Goal: Check status: Check status

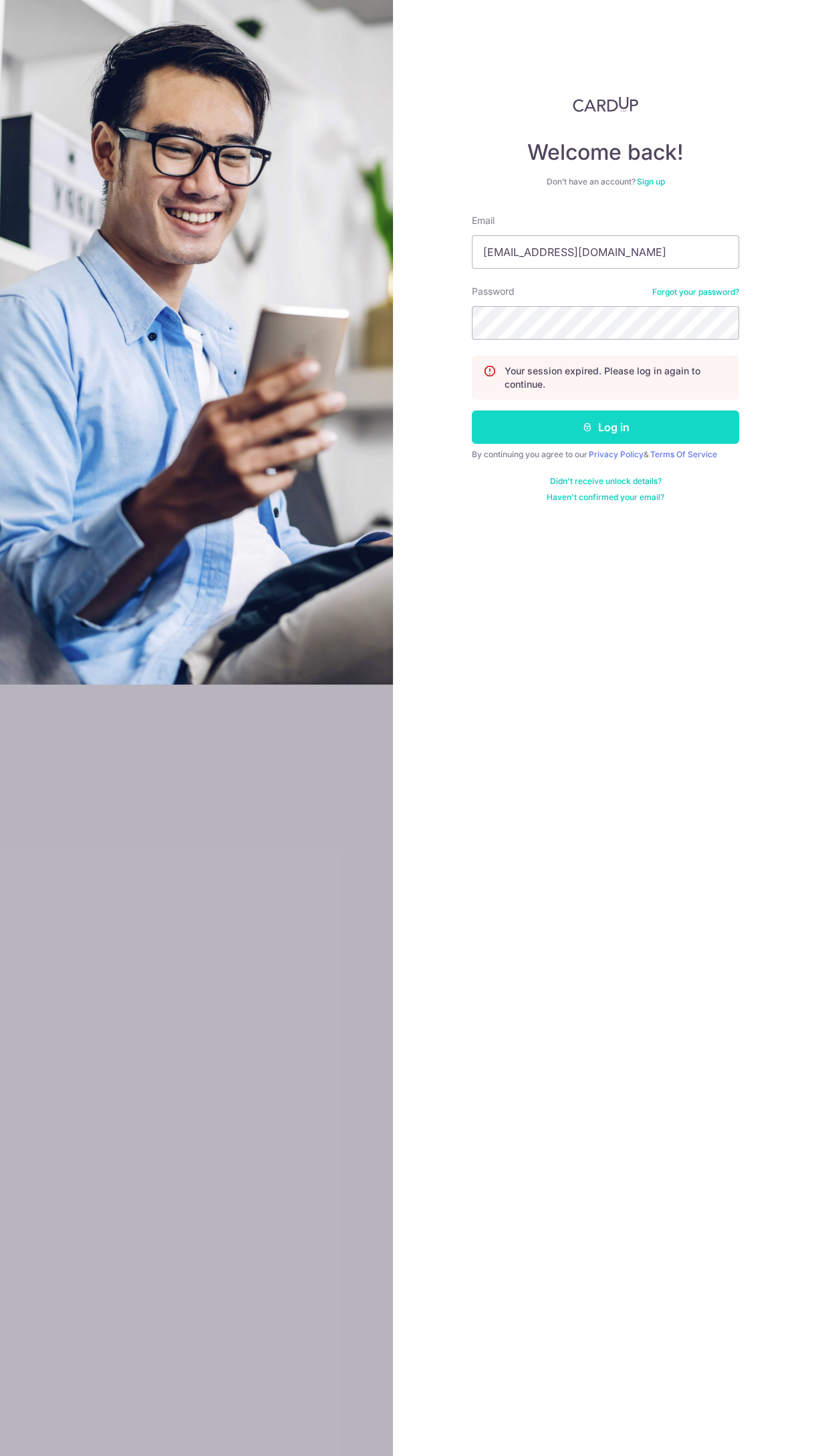
click at [703, 423] on button "Log in" at bounding box center [605, 427] width 268 height 34
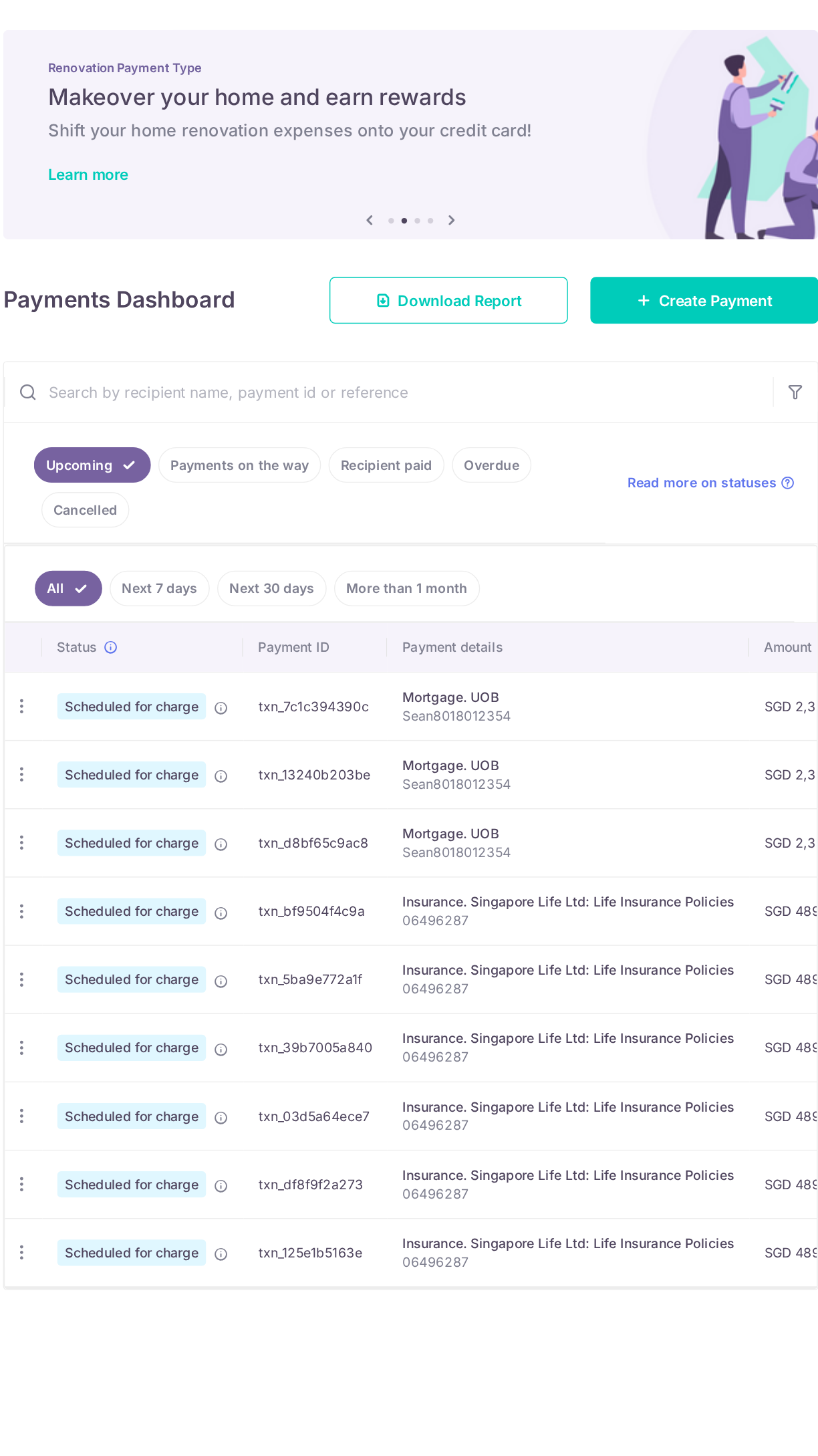
click at [465, 328] on link "Recipient paid" at bounding box center [477, 332] width 83 height 26
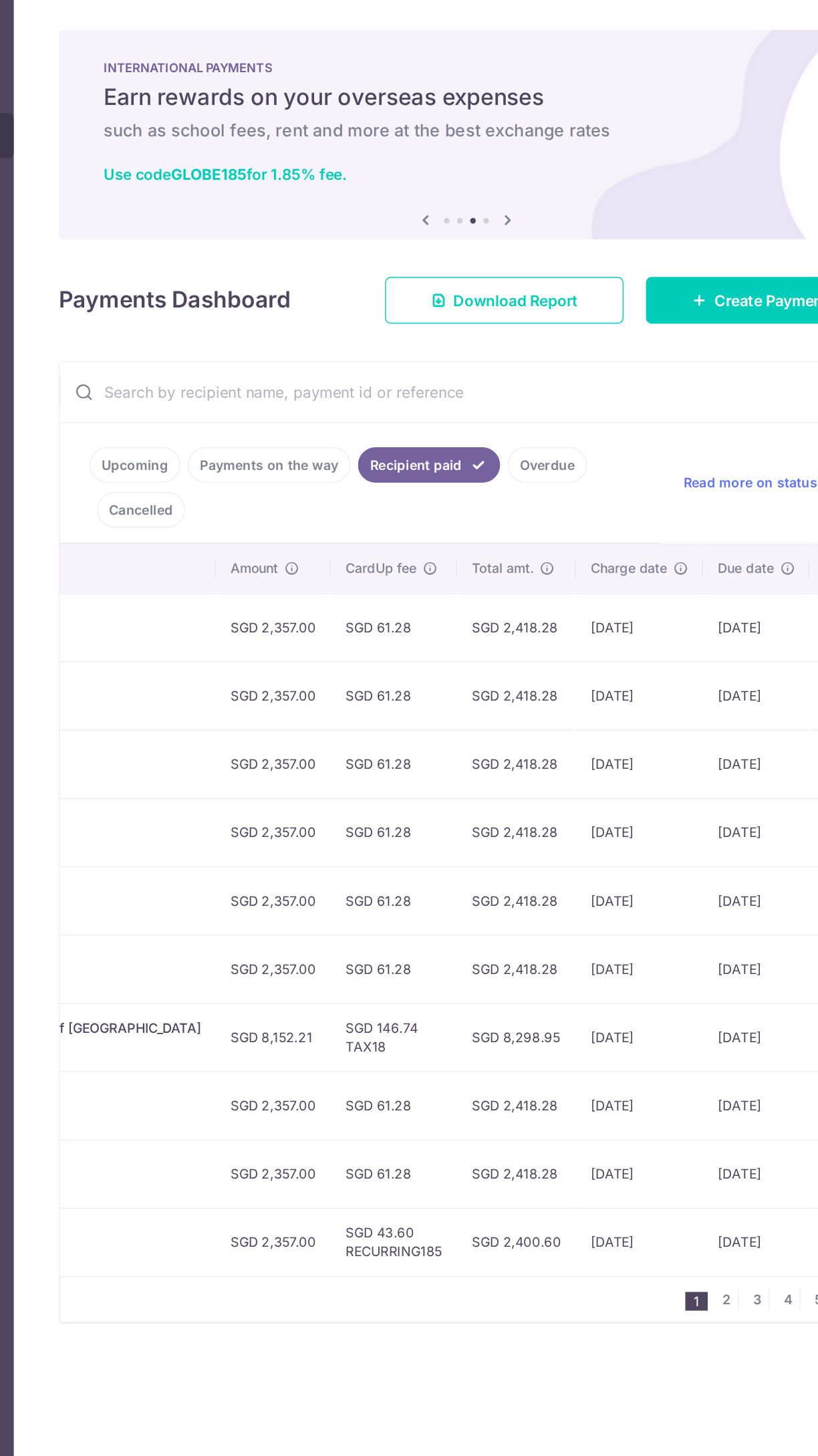
click at [325, 331] on link "Payments on the way" at bounding box center [353, 332] width 116 height 26
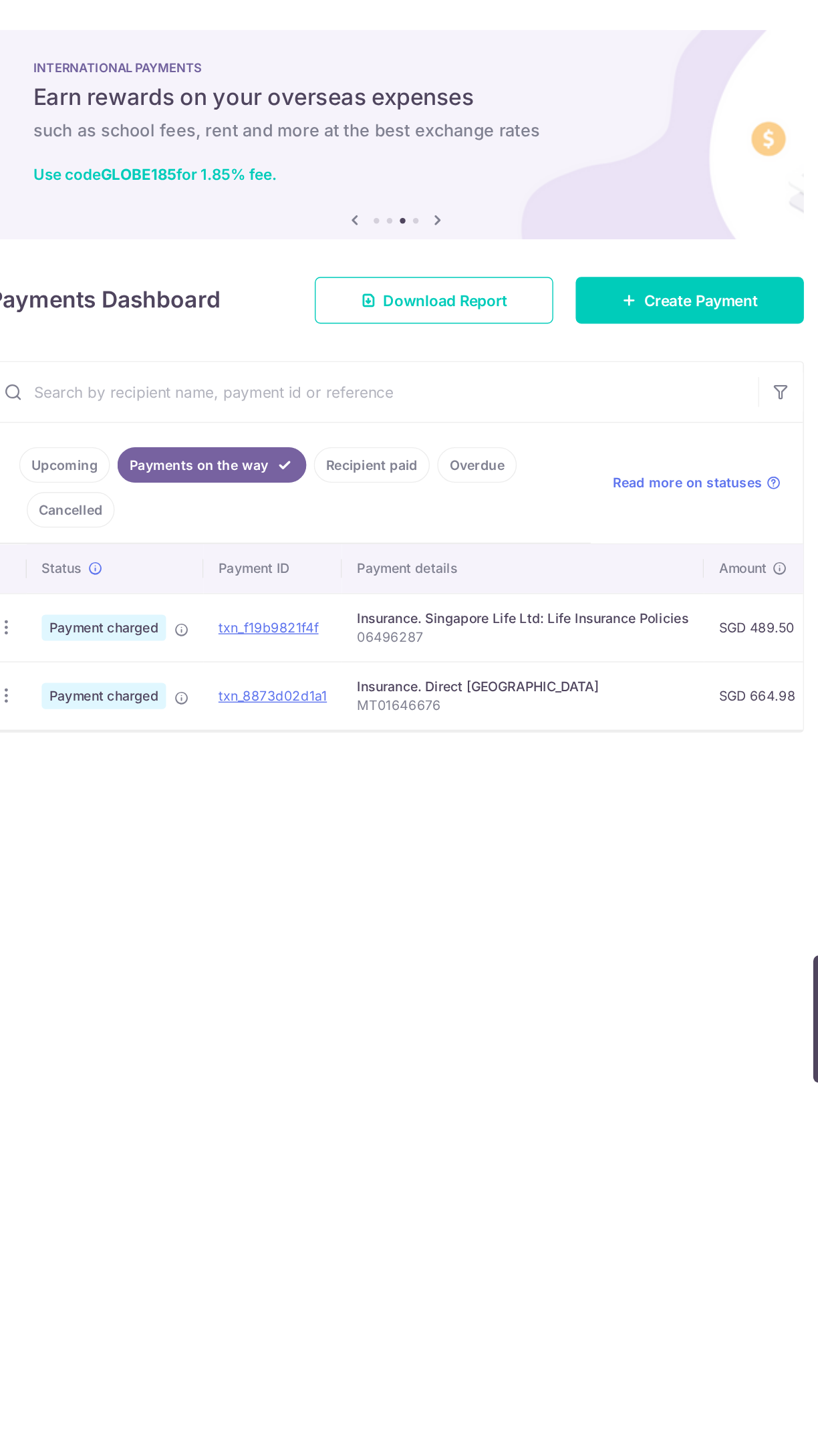
click at [546, 503] on p "MT01646676" at bounding box center [585, 504] width 237 height 13
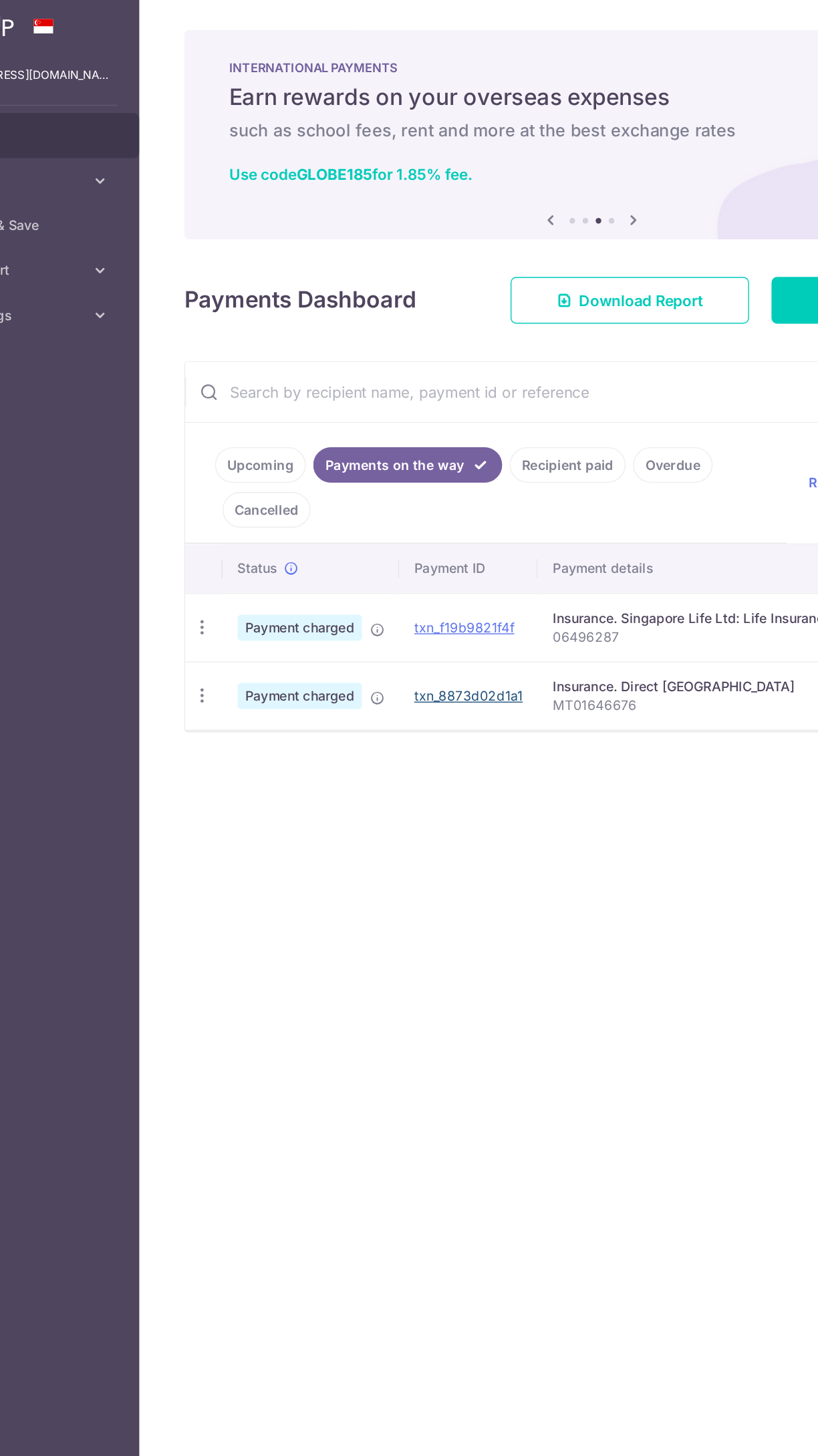
click at [420, 496] on link "txn_8873d02d1a1" at bounding box center [406, 497] width 77 height 12
